Goal: Task Accomplishment & Management: Manage account settings

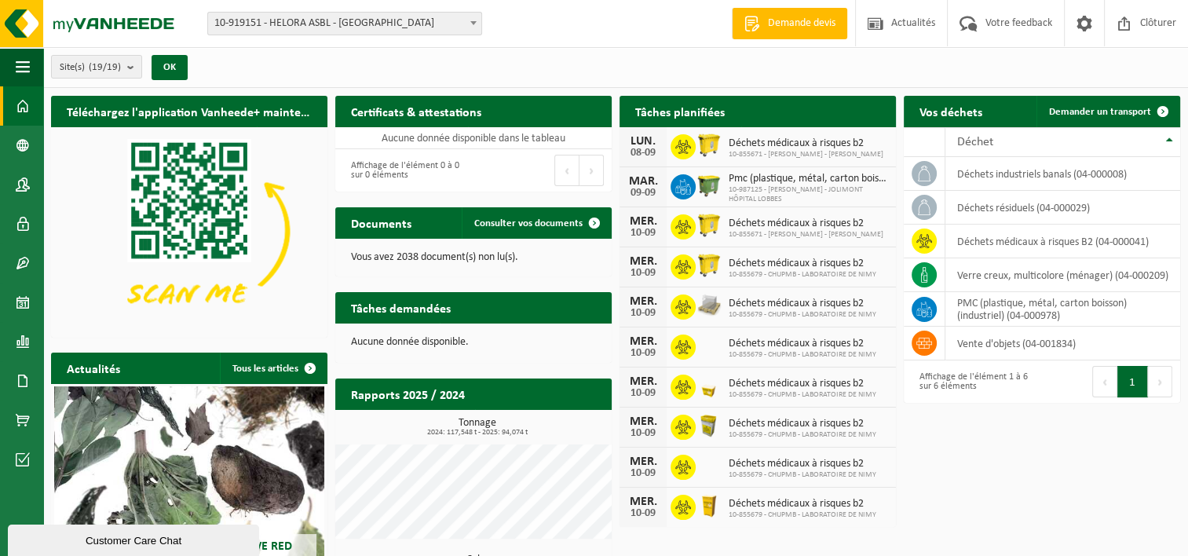
click at [464, 22] on span "10-919151 - HELORA ASBL - [GEOGRAPHIC_DATA]" at bounding box center [344, 24] width 273 height 22
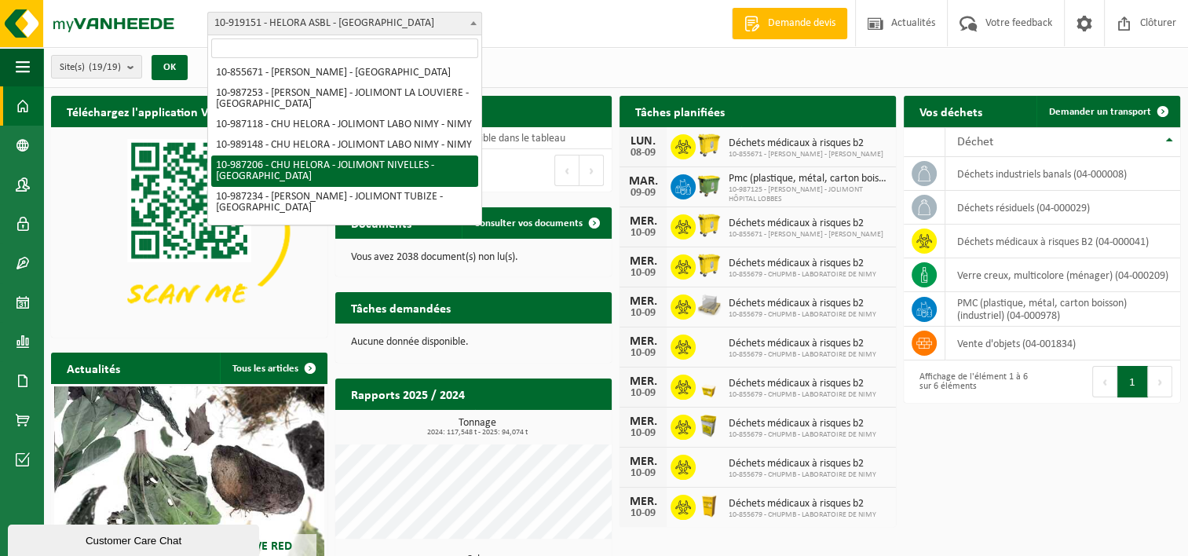
scroll to position [124, 0]
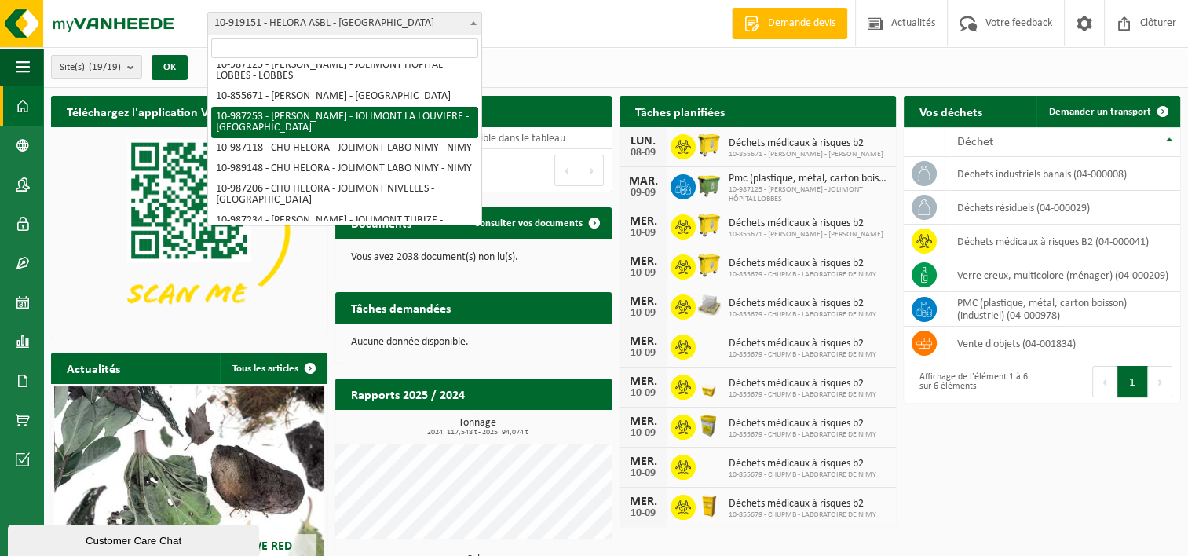
select select "167053"
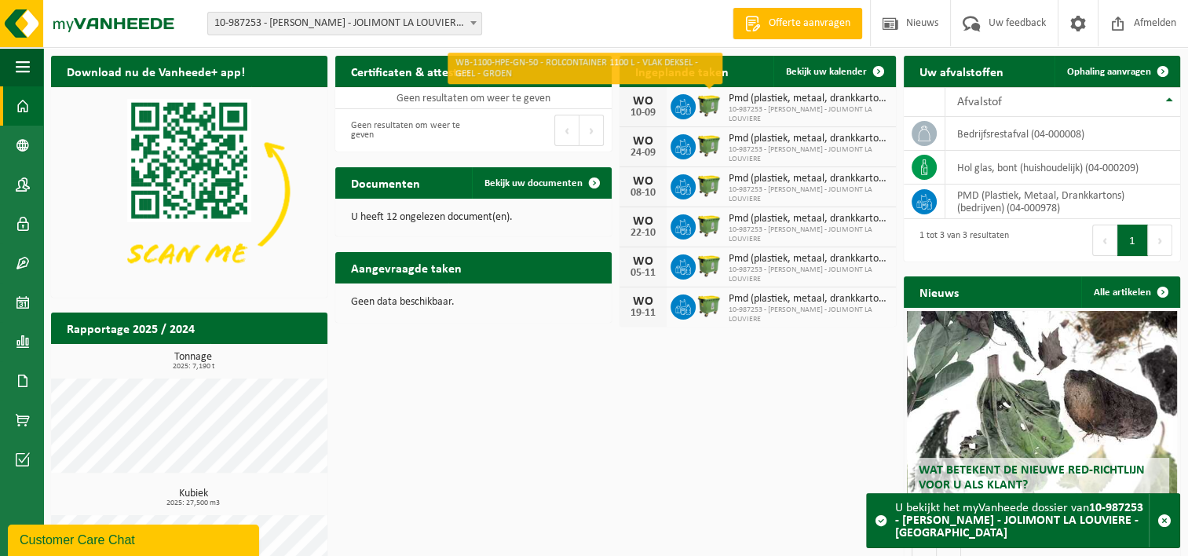
click at [706, 104] on img at bounding box center [709, 105] width 27 height 27
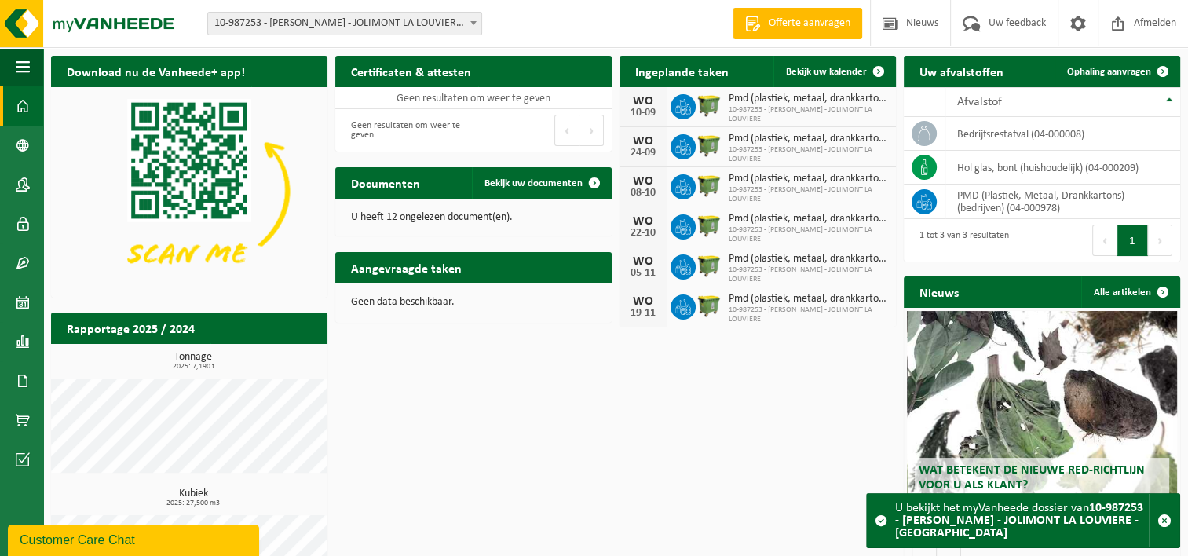
click at [756, 105] on span "10-987253 - [PERSON_NAME] - JOLIMONT LA LOUVIERE" at bounding box center [808, 114] width 159 height 19
